Goal: Transaction & Acquisition: Download file/media

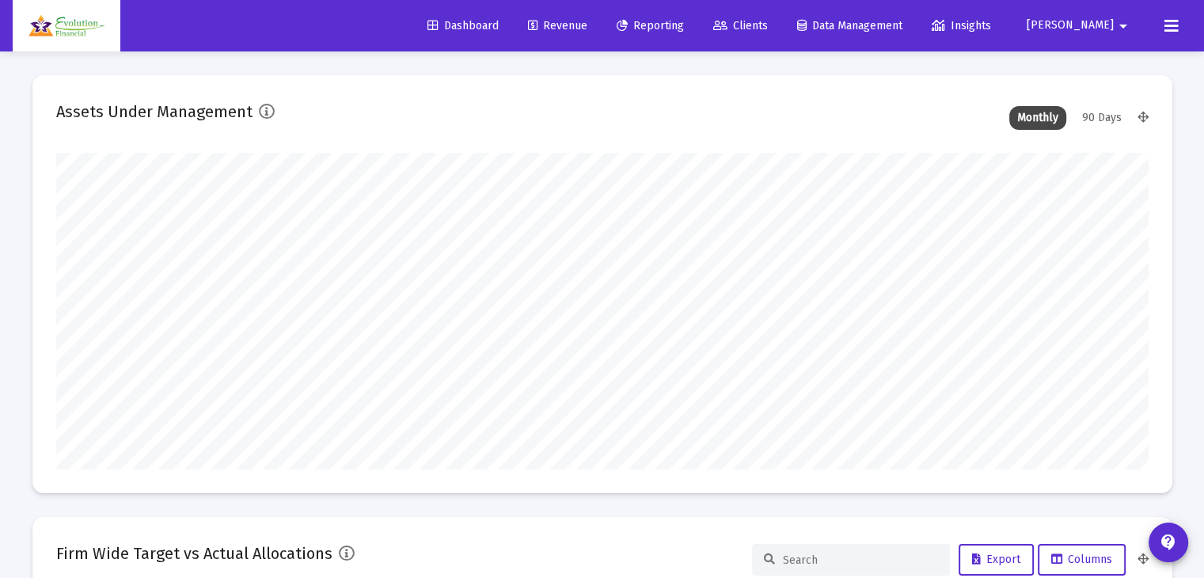
type input "[EMAIL_ADDRESS][DOMAIN_NAME]"
type input "[DATE]"
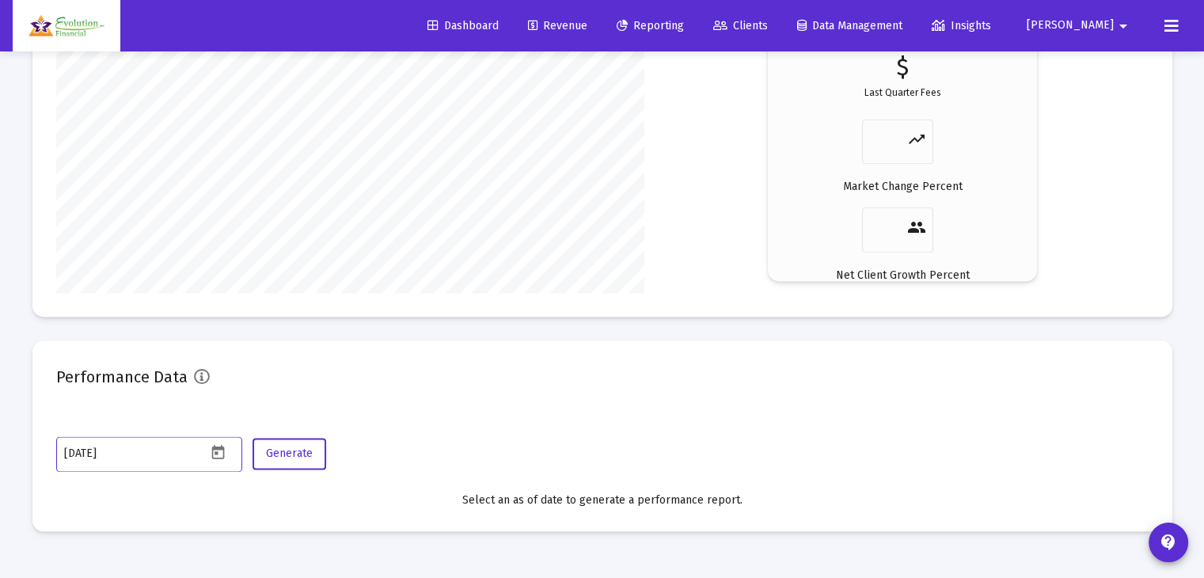
scroll to position [317, 511]
click at [684, 25] on span "Reporting" at bounding box center [650, 25] width 67 height 13
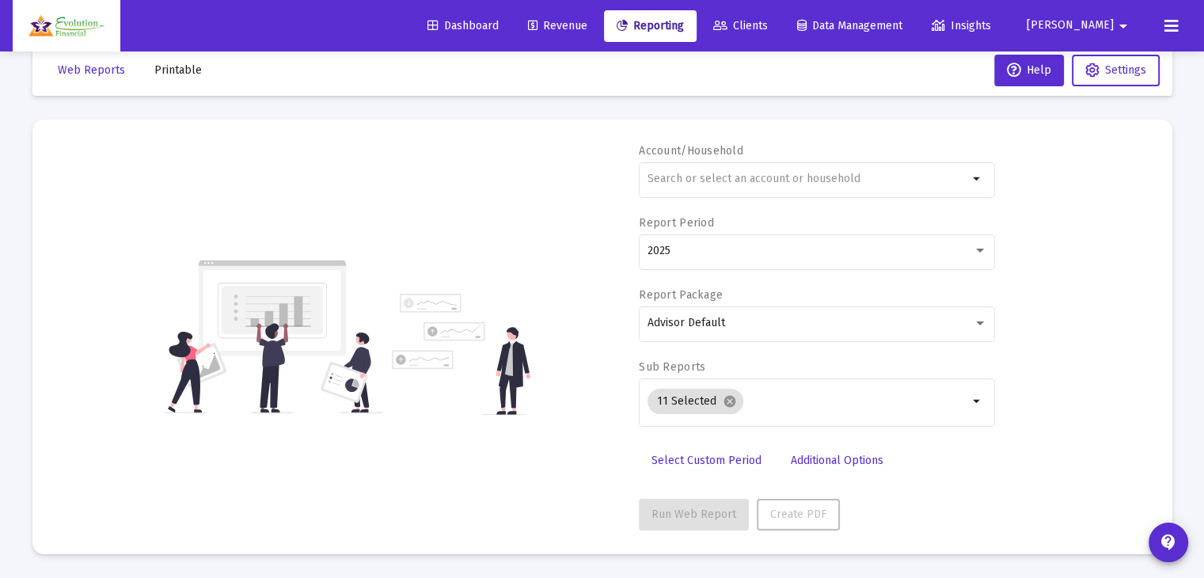
scroll to position [28, 0]
click at [184, 82] on button "Printable" at bounding box center [178, 72] width 73 height 32
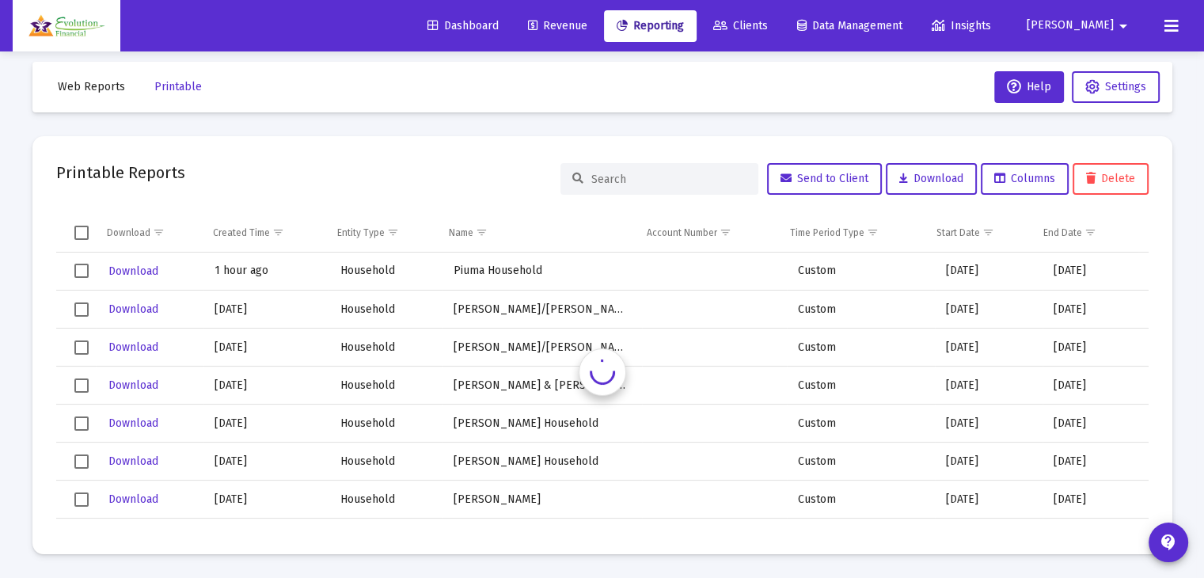
scroll to position [13, 0]
click at [139, 268] on span "Download" at bounding box center [133, 270] width 50 height 13
